Goal: Communication & Community: Answer question/provide support

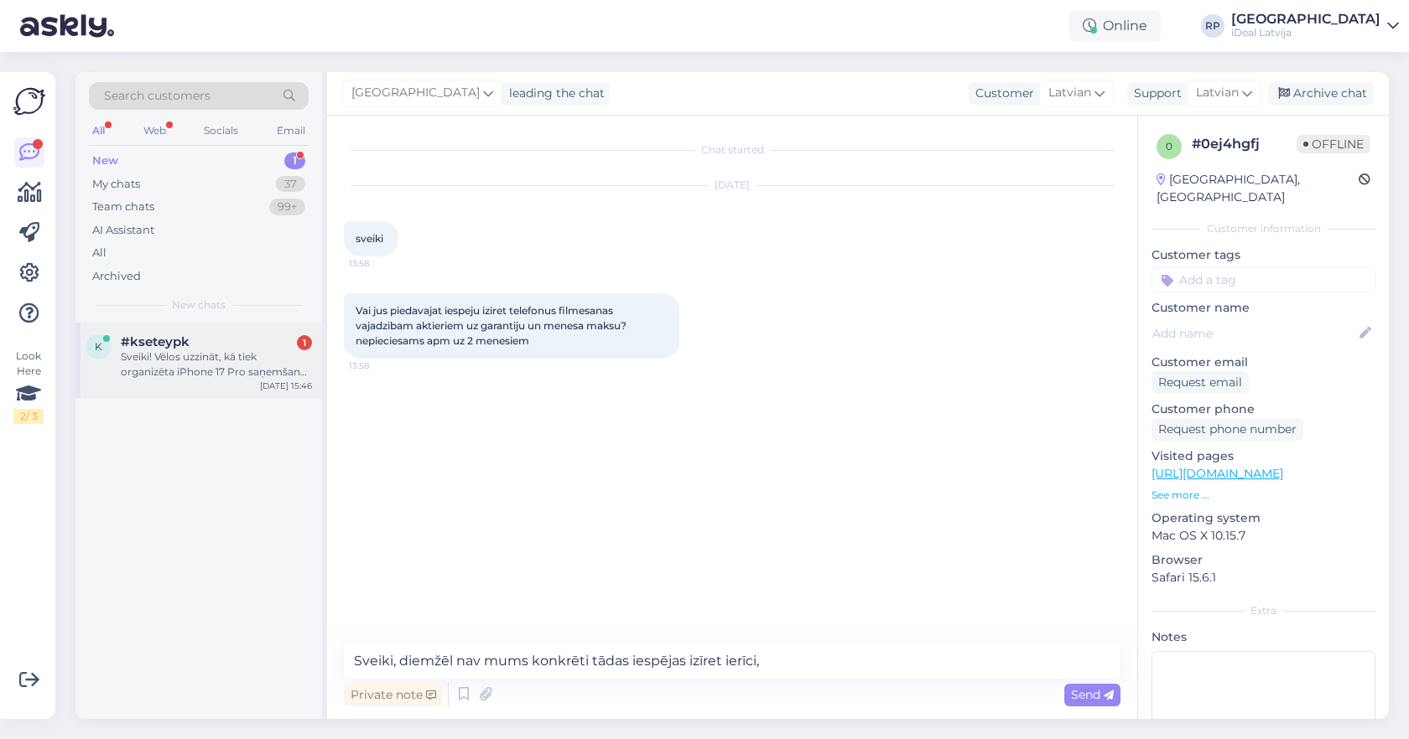
type textarea "Sveiki, diemžēl nav mums konkrēti tādas iespējas izīret ierīci,"
click at [220, 381] on div "k #kseteypk 1 Sveiki! Vēlos uzzināt, kā tiek organizēta iPhone 17 Pro saņemšana…" at bounding box center [198, 360] width 246 height 75
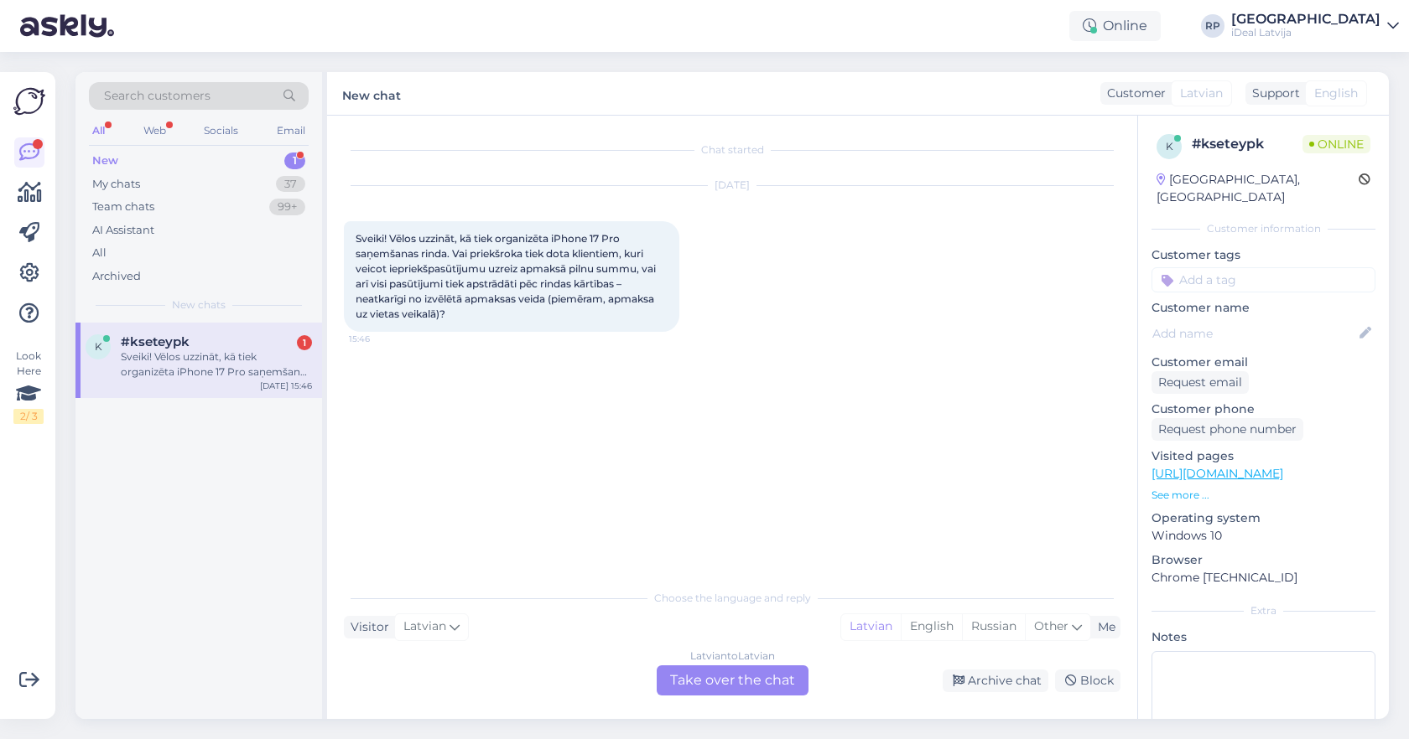
click at [736, 685] on div "Latvian to Latvian Take over the chat" at bounding box center [732, 681] width 152 height 30
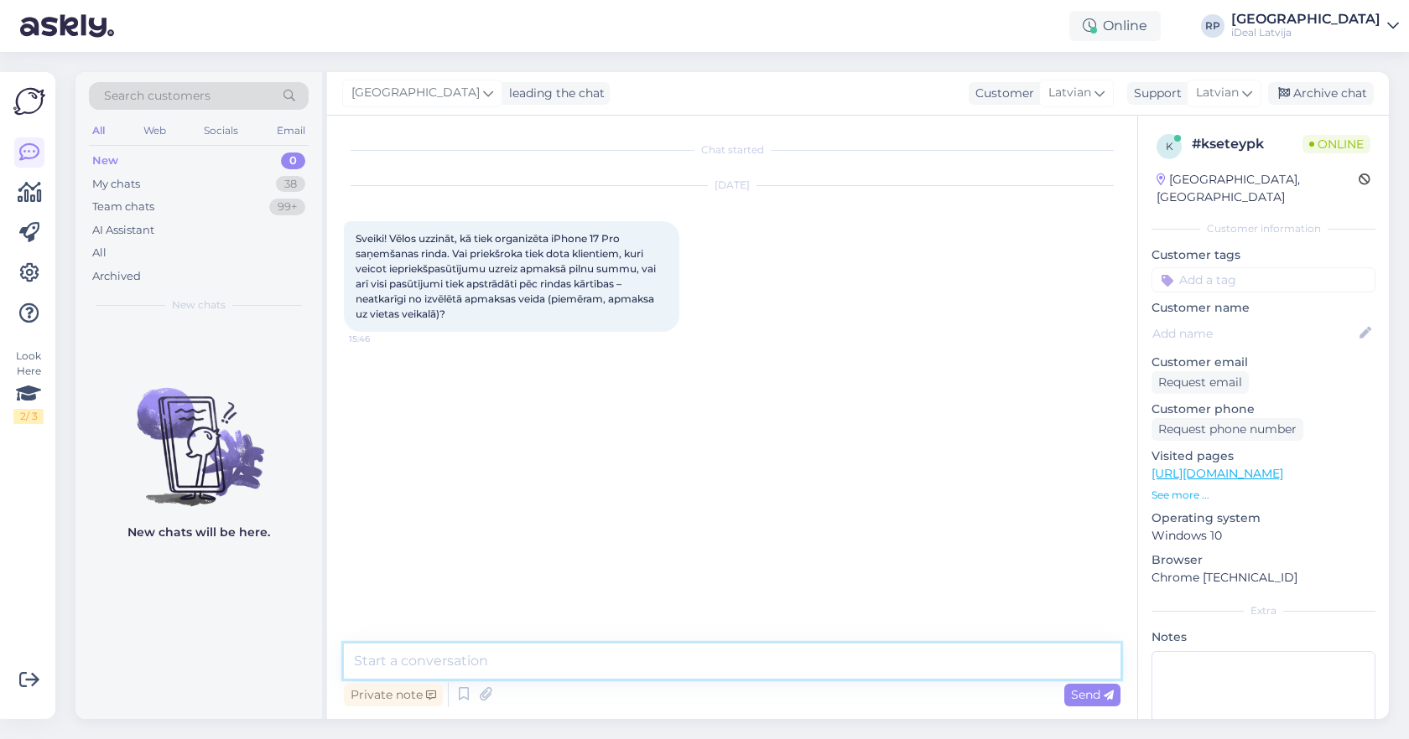
click at [486, 667] on textarea at bounding box center [732, 661] width 776 height 35
paste textarea "MG6J4HX/A"
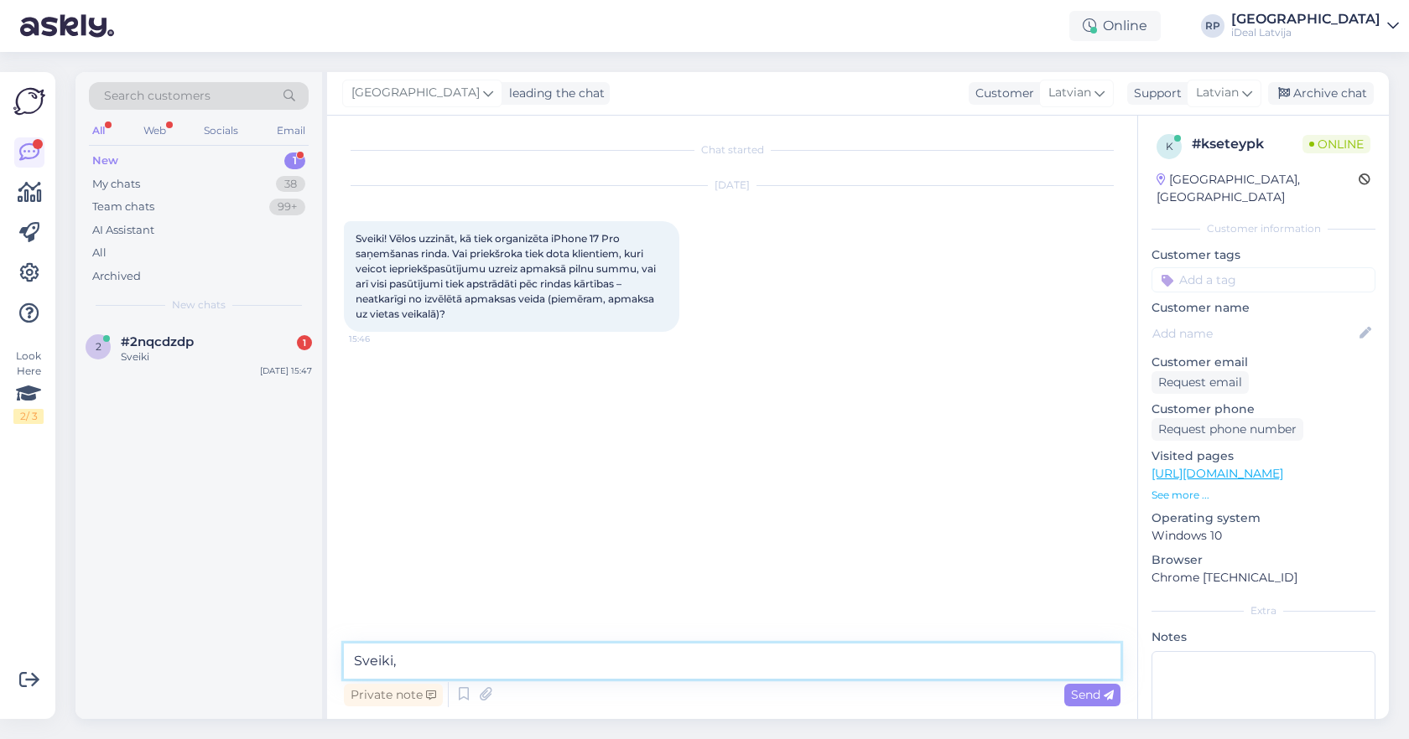
click at [433, 661] on textarea "Sveiki," at bounding box center [732, 661] width 776 height 35
type textarea "Sveiki, pasūtijumi tiek apstrādāti pēc rindas k"
paste textarea "Ierīču pieejamība šobrīd ir ierobežota, tādēļ izsniegšana notiek rindas kārtībā"
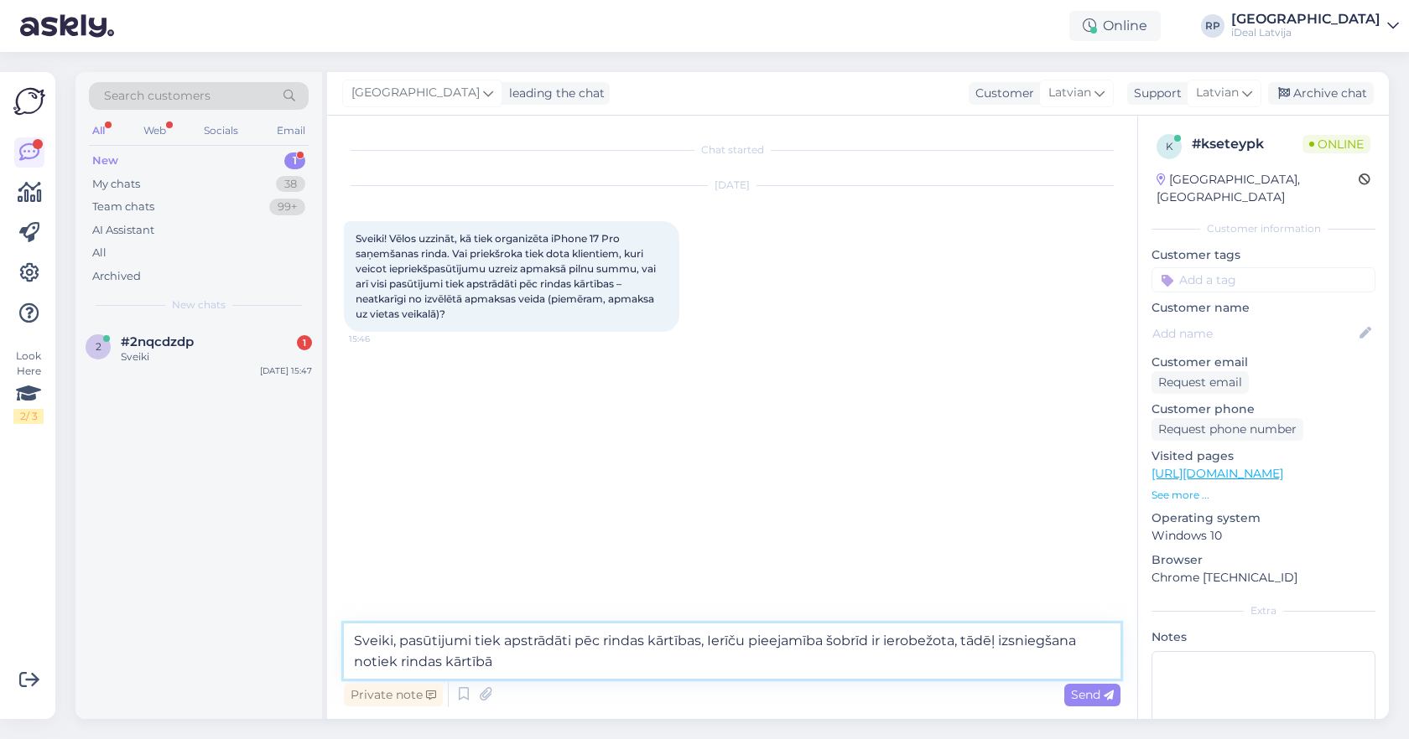
click at [709, 648] on textarea "Sveiki, pasūtijumi tiek apstrādāti pēc rindas kārtības, Ierīču pieejamība šobrī…" at bounding box center [732, 651] width 776 height 55
drag, startPoint x: 734, startPoint y: 642, endPoint x: 520, endPoint y: 640, distance: 214.6
click at [520, 640] on textarea "Sveiki, pasūtijumi tiek apstrādāti pēc rindas kārtības, bet Ierīču pieejamība š…" at bounding box center [732, 651] width 776 height 55
click at [738, 659] on textarea "Sveiki, pasūtijumi tiek apstrādāti pēc rindas kārtības, bet Ierīču pieejamība š…" at bounding box center [732, 651] width 776 height 55
click at [730, 644] on textarea "Sveiki, pasūtijumi tiek apstrādāti pēc rindas kārtības, bet Ierīču pieejamība š…" at bounding box center [732, 651] width 776 height 55
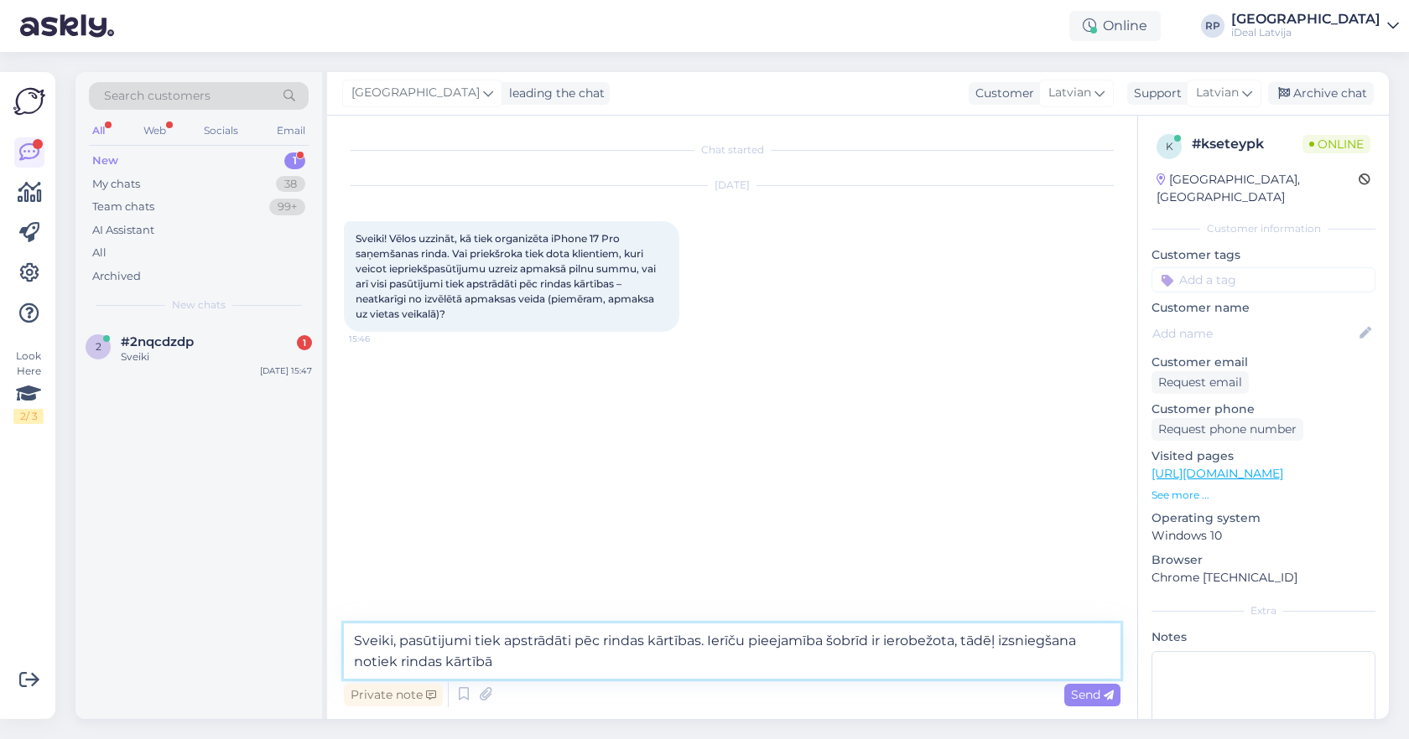
click at [545, 663] on textarea "Sveiki, pasūtijumi tiek apstrādāti pēc rindas kārtības. Ierīču pieejamība šobrī…" at bounding box center [732, 651] width 776 height 55
drag, startPoint x: 572, startPoint y: 664, endPoint x: 715, endPoint y: 638, distance: 145.7
click at [715, 638] on textarea "Sveiki, pasūtijumi tiek apstrādāti pēc rindas kārtības. Ierīču pieejamība šobrī…" at bounding box center [732, 651] width 776 height 55
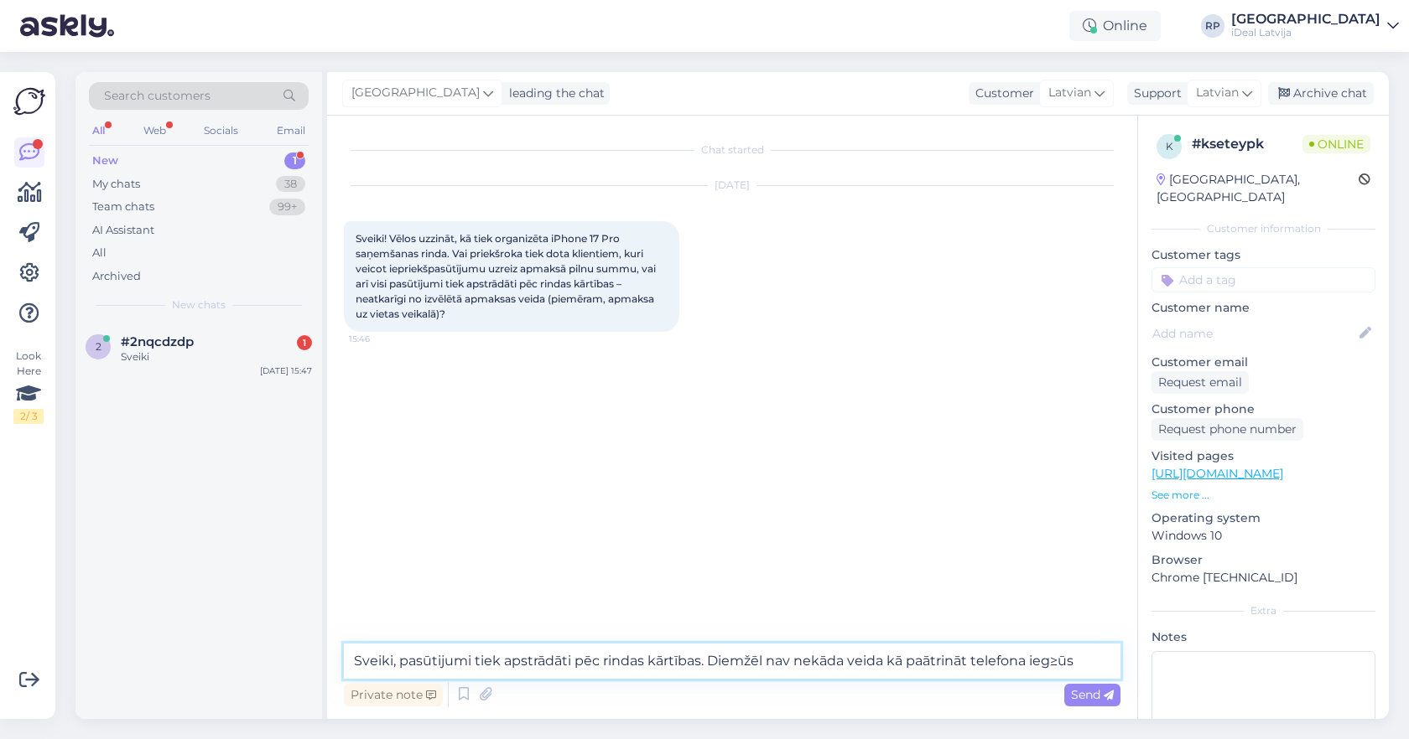
type textarea "Sveiki, pasūtijumi tiek apstrādāti pēc rindas kārtības. Diemžēl nav nekāda veid…"
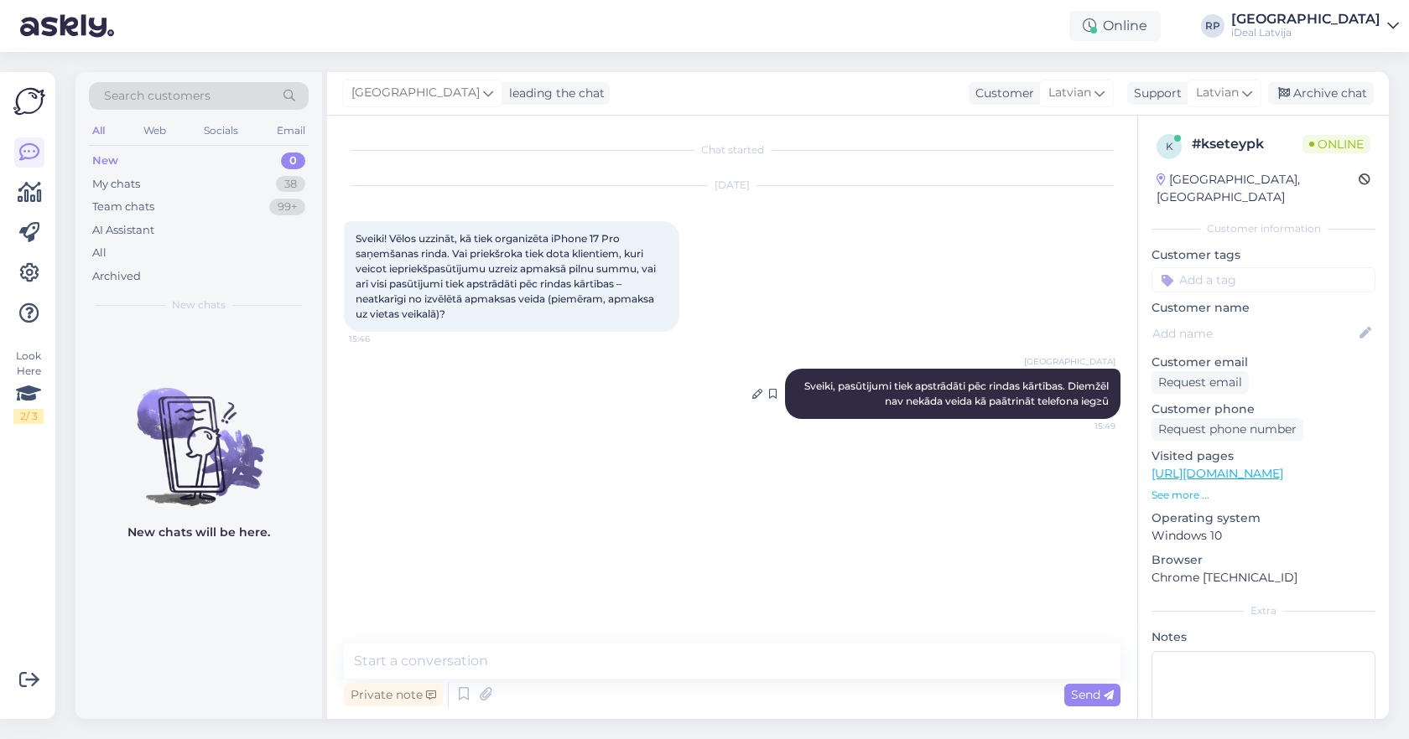
click at [1004, 403] on span "Sveiki, pasūtijumi tiek apstrādāti pēc rindas kārtības. Diemžēl nav nekāda veid…" at bounding box center [957, 394] width 307 height 28
click at [755, 397] on icon at bounding box center [757, 394] width 10 height 10
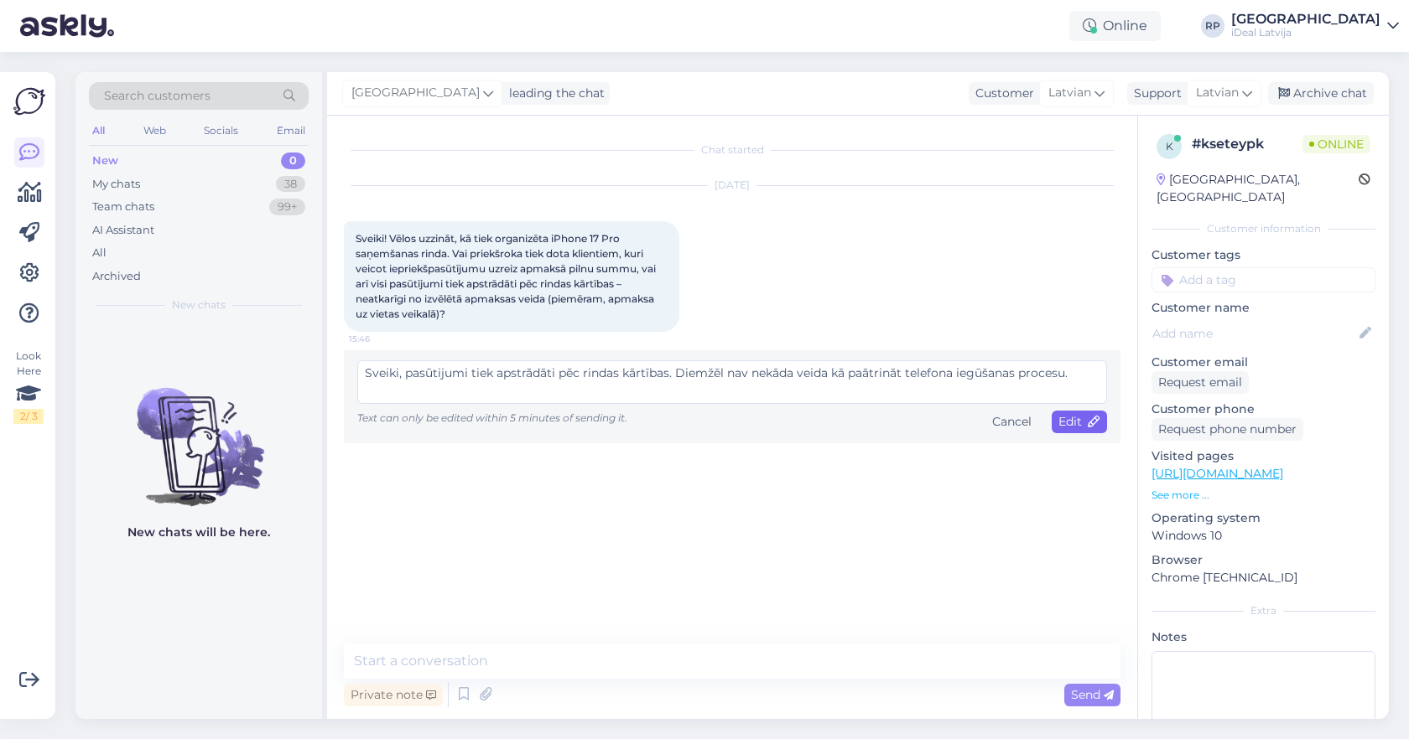
type textarea "Sveiki, pasūtijumi tiek apstrādāti pēc rindas kārtības. Diemžēl nav nekāda veid…"
click at [1090, 414] on span "Edit" at bounding box center [1079, 421] width 42 height 15
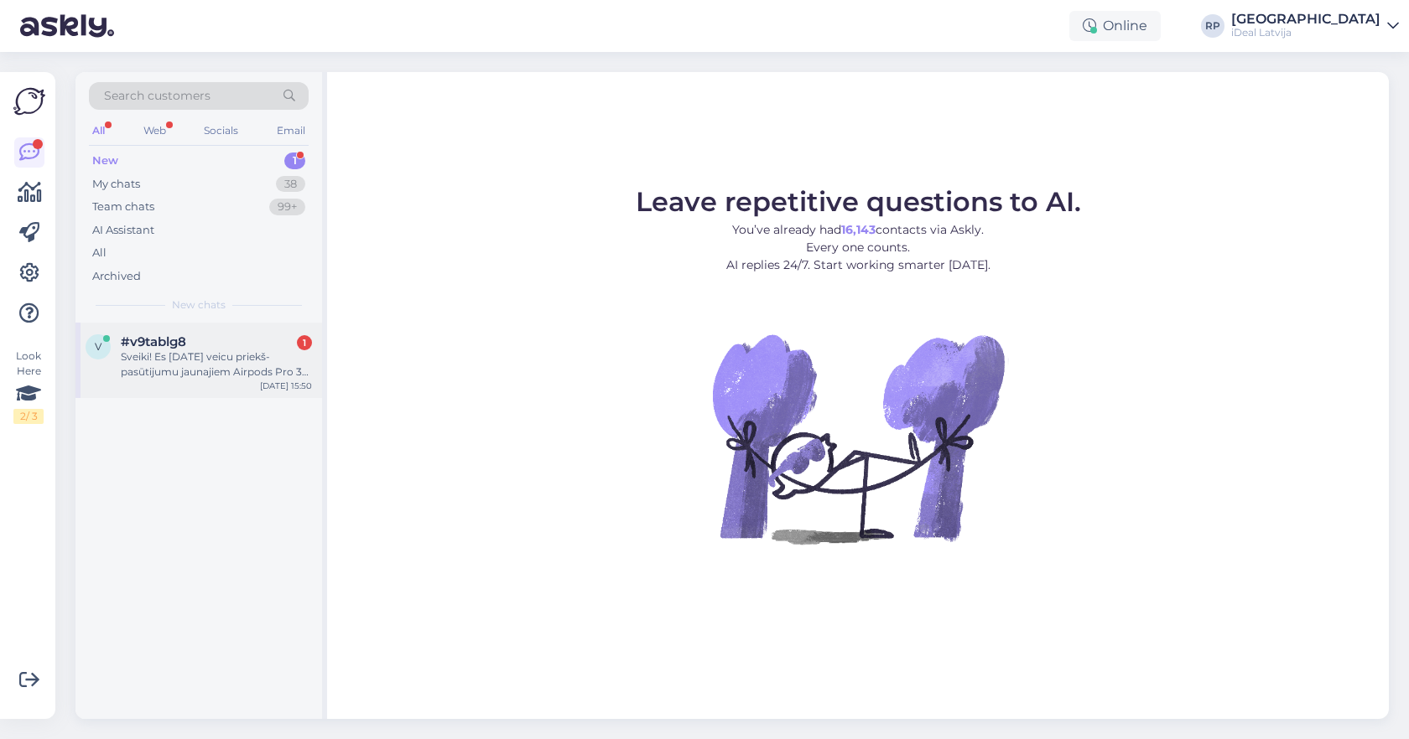
click at [239, 350] on div "Sveiki! Es [DATE] veicu priekš-pasūtijumu jaunajiem Airpods Pro 3 un saņēmu epa…" at bounding box center [216, 365] width 191 height 30
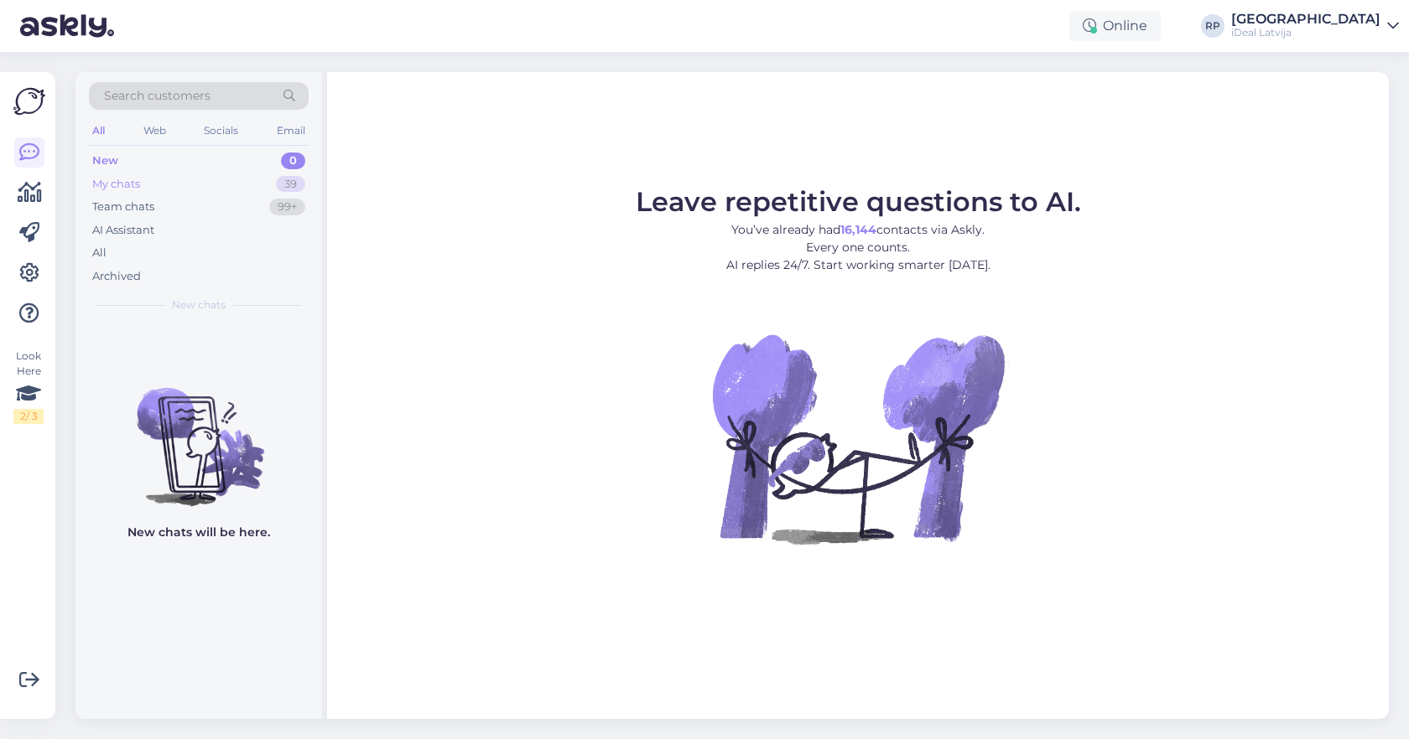
click at [158, 185] on div "My chats 39" at bounding box center [199, 184] width 220 height 23
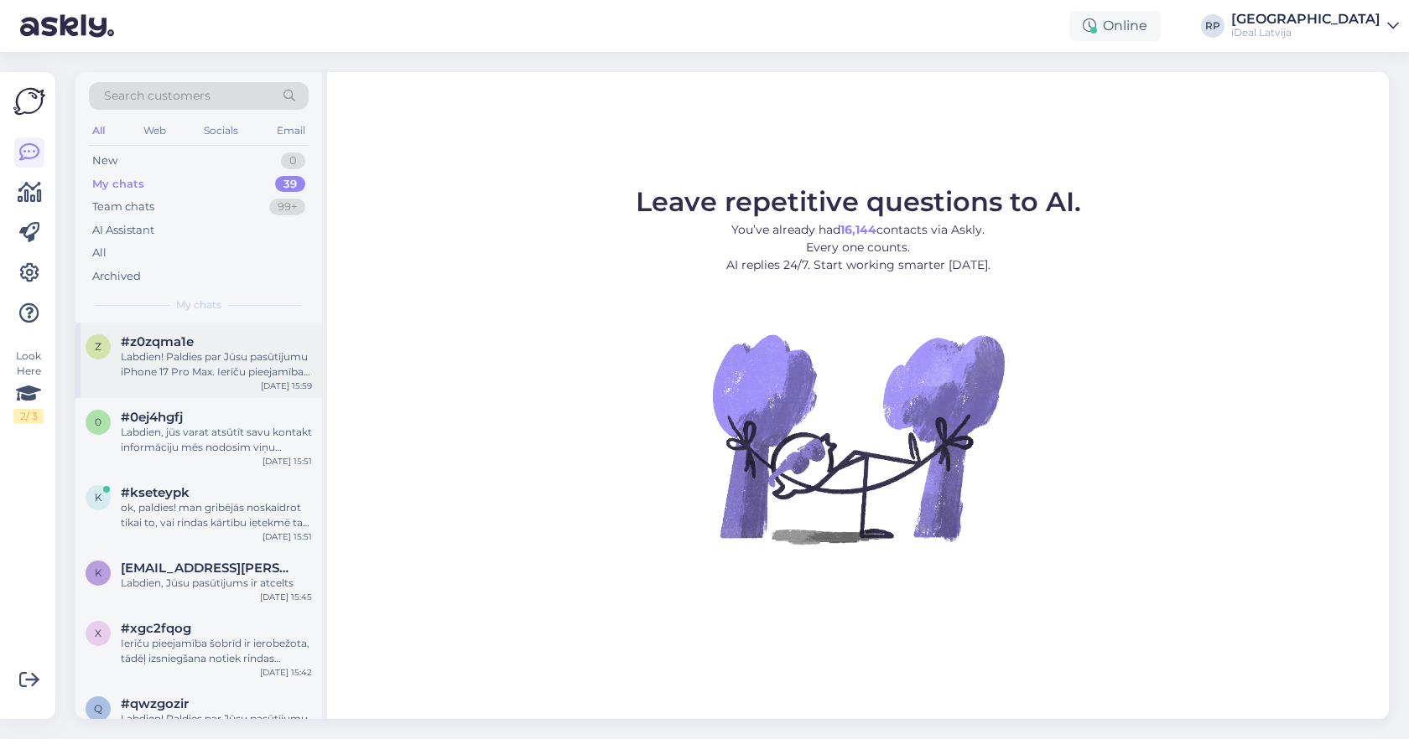
click at [164, 371] on div "Labdien! Paldies par Jūsu pasūtījumu iPhone 17 Pro Max. Ierīču pieejamība šobrī…" at bounding box center [216, 365] width 191 height 30
